Goal: Find specific page/section

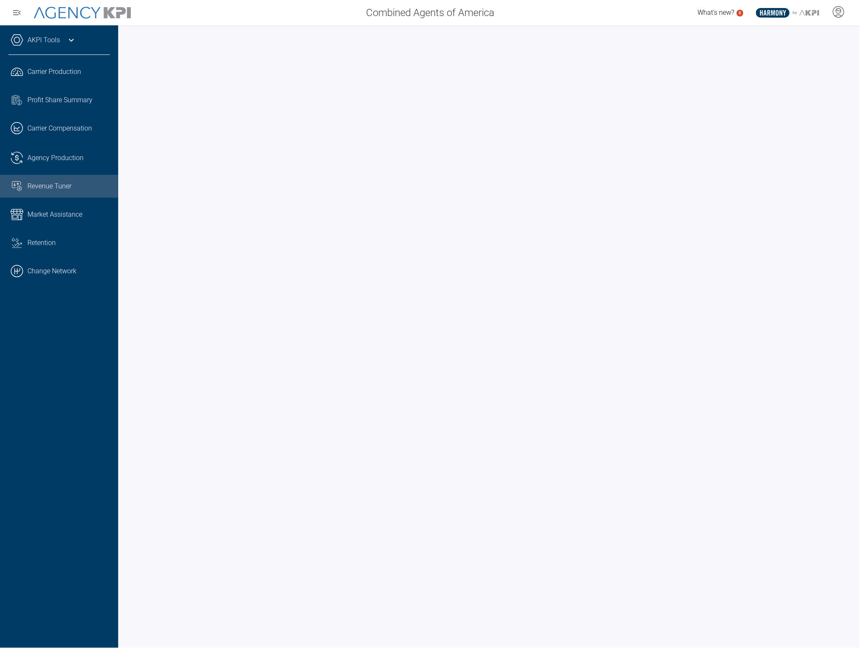
click at [39, 277] on link ".cls-1{fill:none;stroke:#000;stroke-linecap:round;stroke-linejoin:round;stroke-…" at bounding box center [59, 270] width 118 height 25
click at [60, 125] on span "Revenue Tuner" at bounding box center [49, 130] width 44 height 10
